Goal: Book appointment/travel/reservation

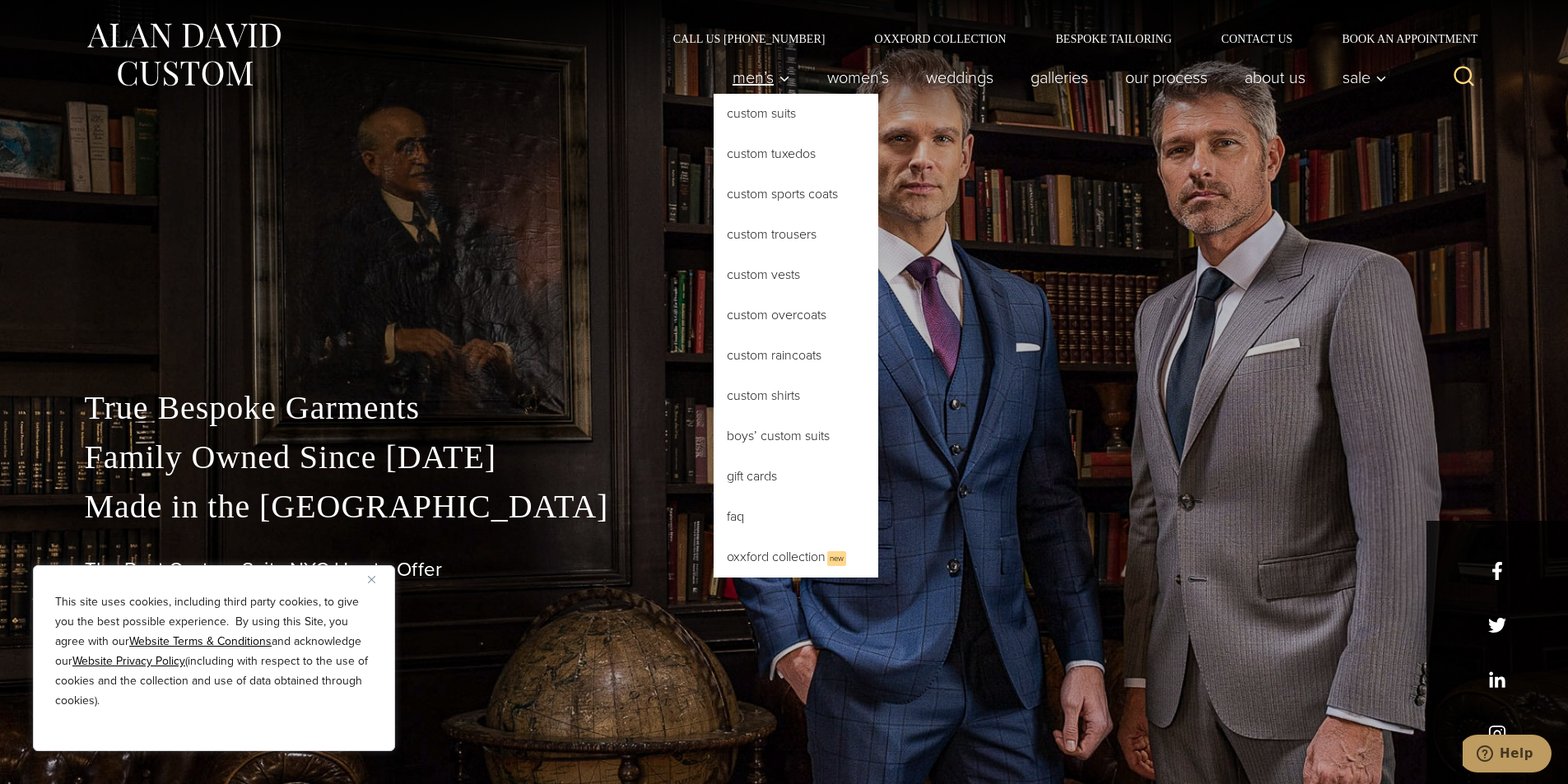
click at [741, 75] on span "Men’s" at bounding box center [761, 77] width 57 height 16
click at [758, 145] on link "Custom Tuxedos" at bounding box center [796, 154] width 165 height 39
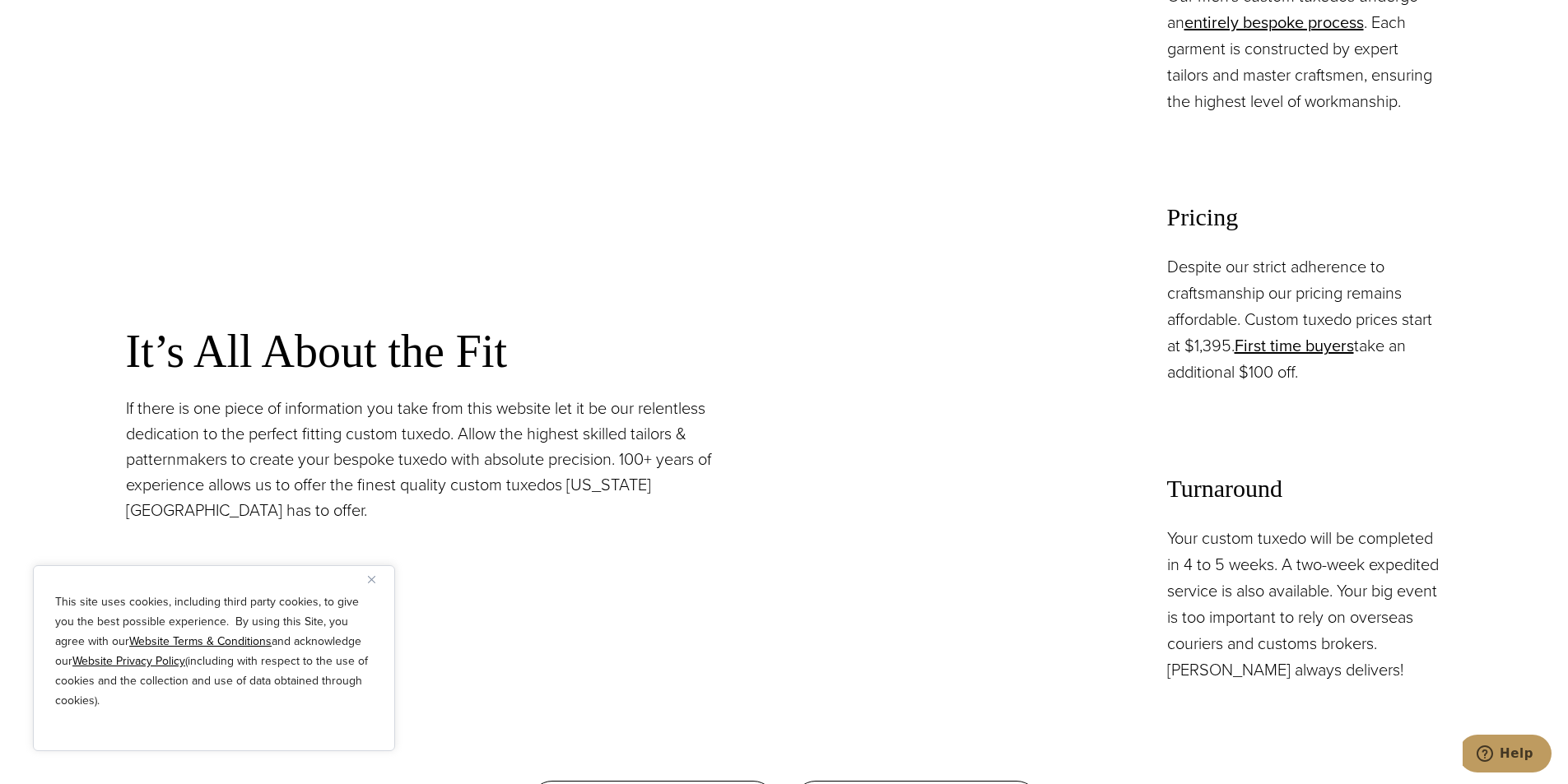
scroll to position [1480, 0]
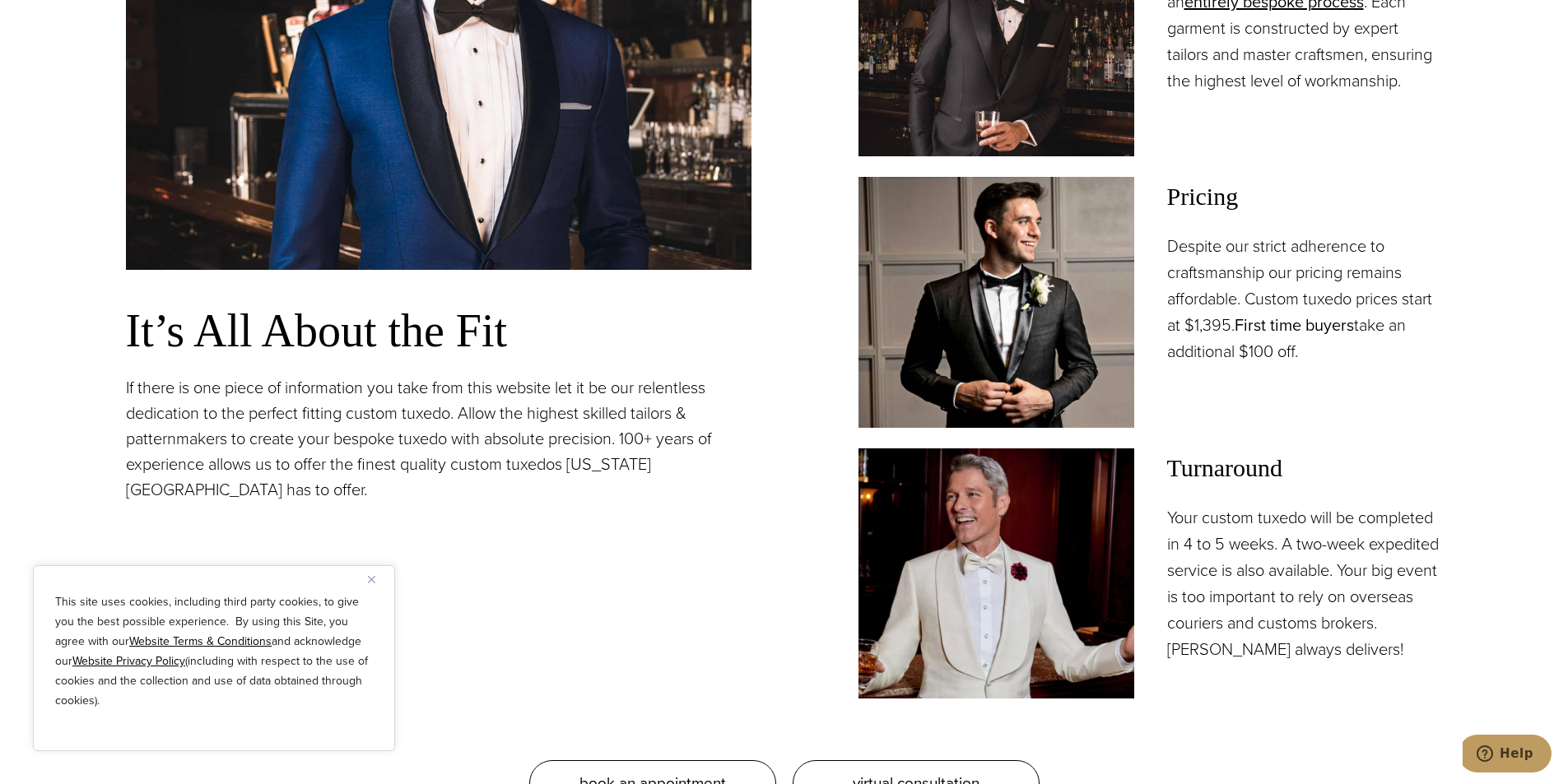
click at [1289, 318] on link "First time buyers" at bounding box center [1294, 325] width 119 height 25
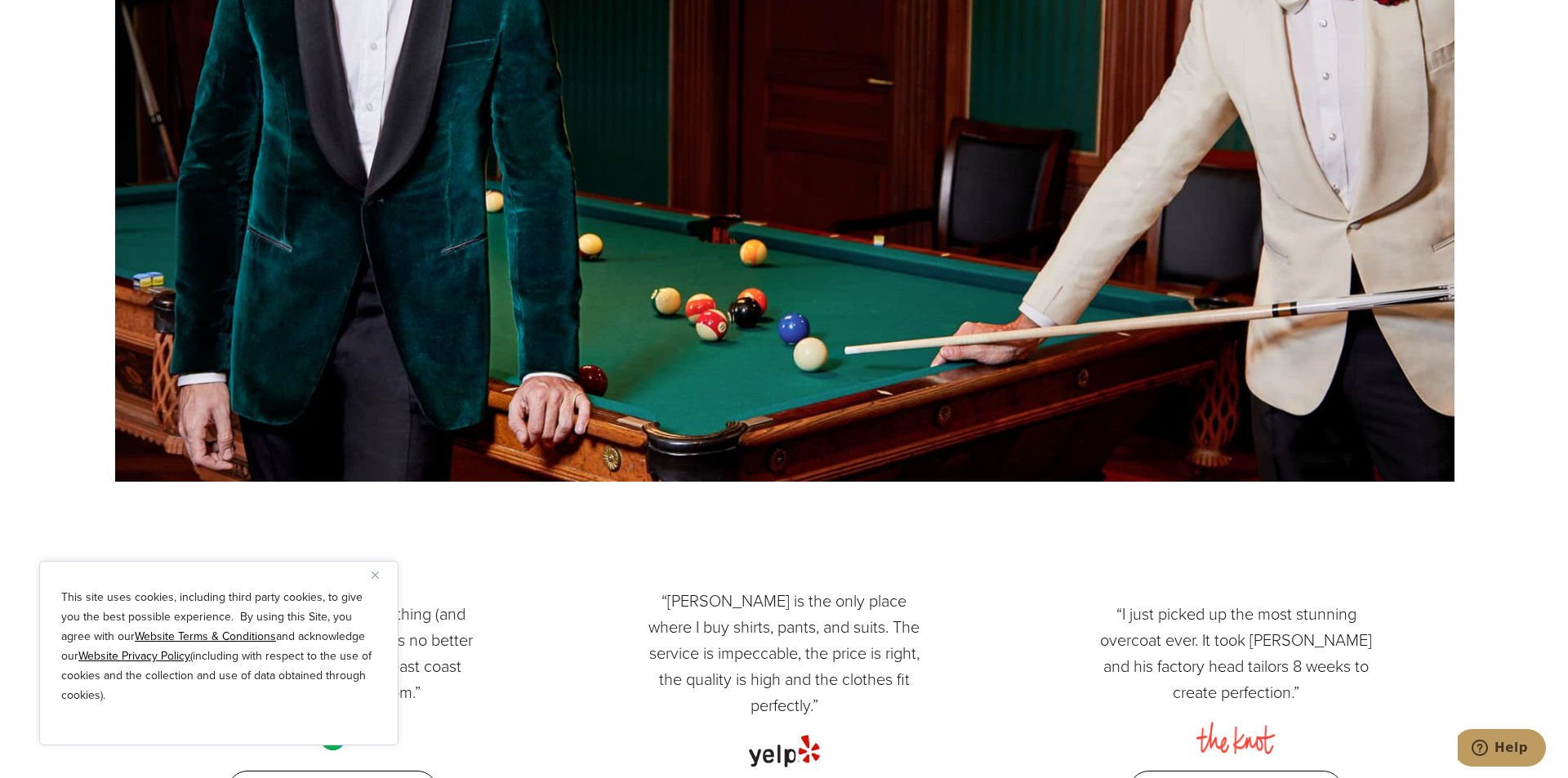
scroll to position [2531, 0]
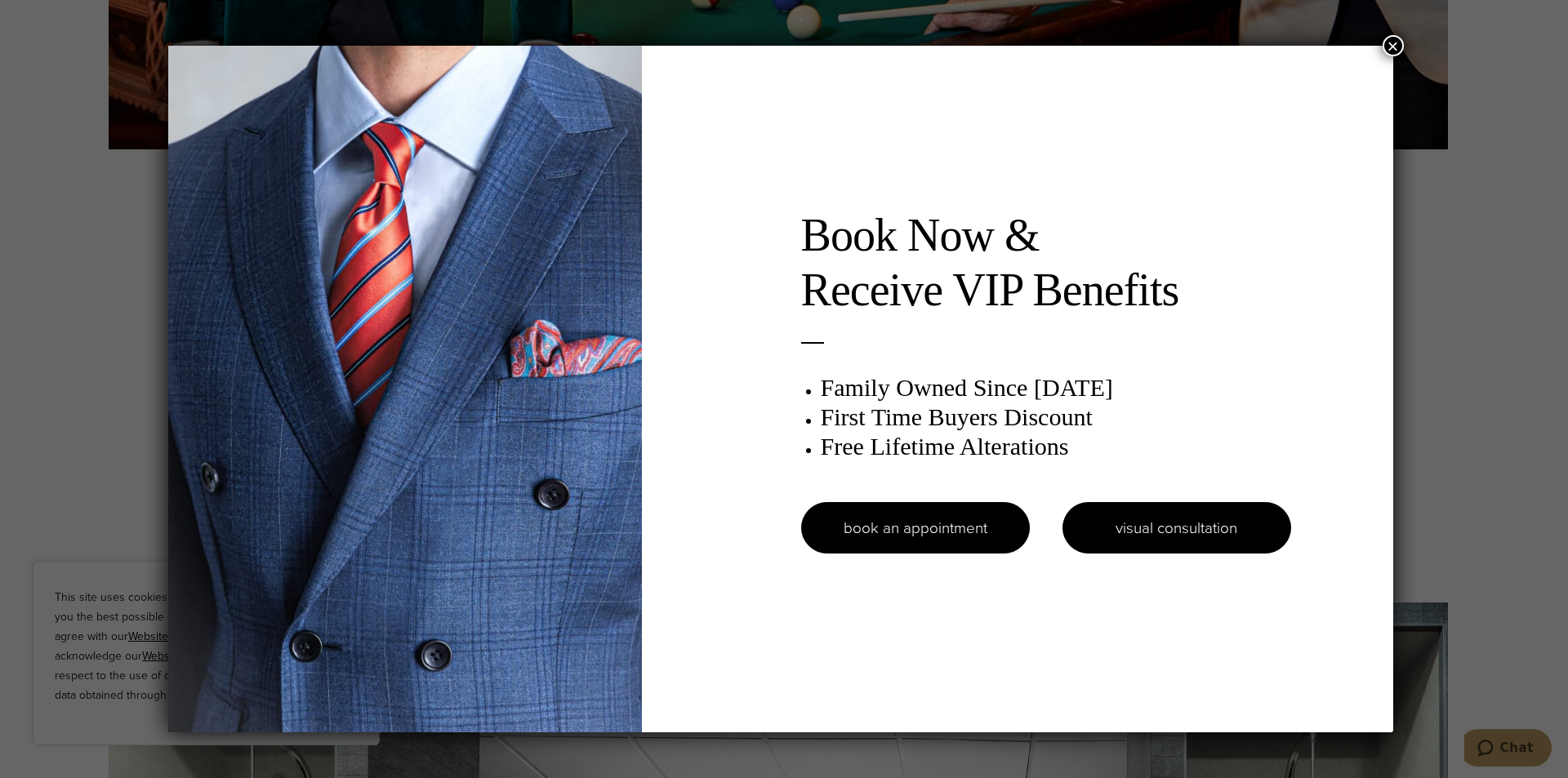
click at [1212, 535] on link "visual consultation" at bounding box center [1176, 528] width 229 height 52
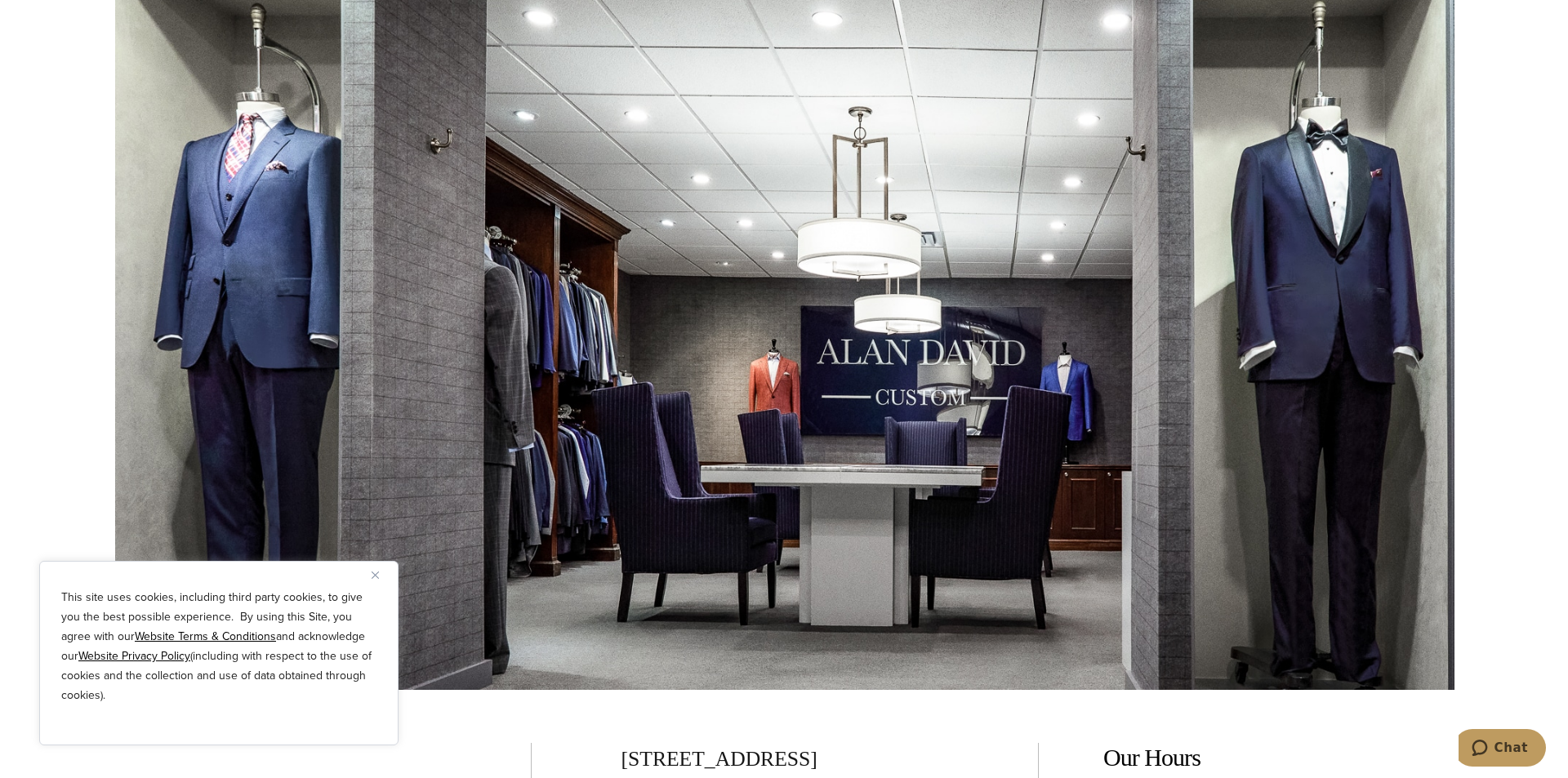
scroll to position [2963, 0]
